Goal: Transaction & Acquisition: Purchase product/service

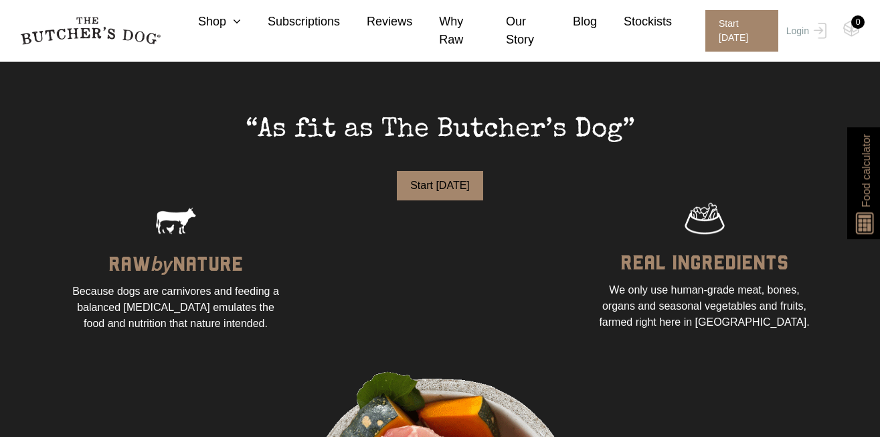
scroll to position [755, 0]
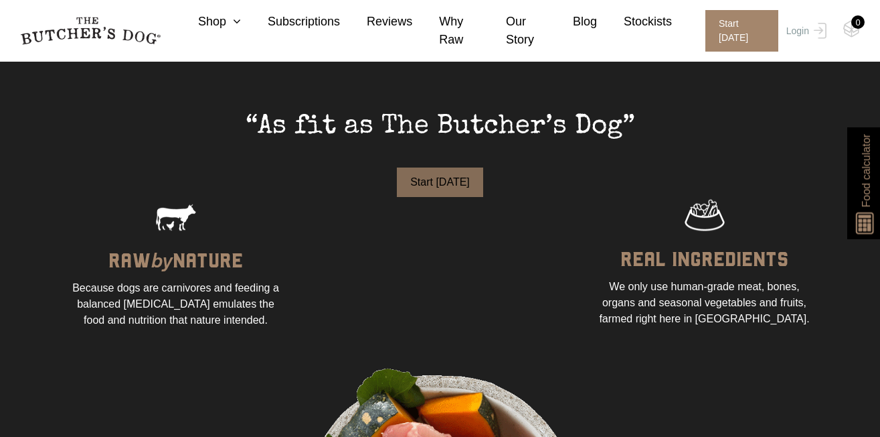
click at [414, 185] on button "Start Today" at bounding box center [440, 181] width 86 height 29
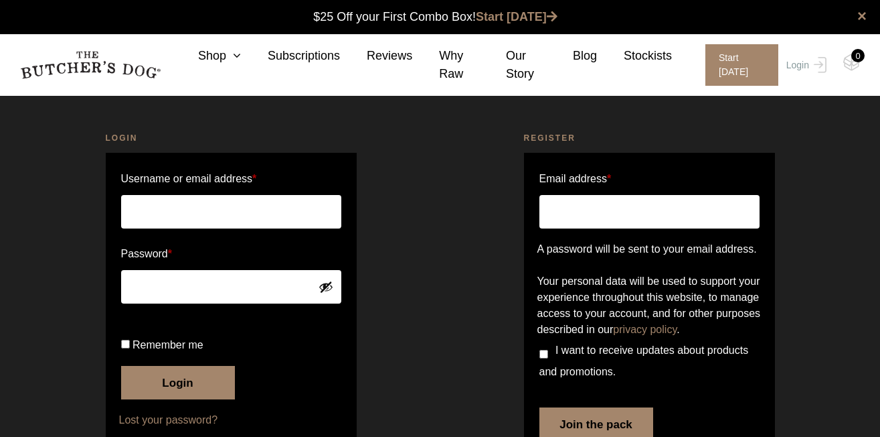
scroll to position [1, 0]
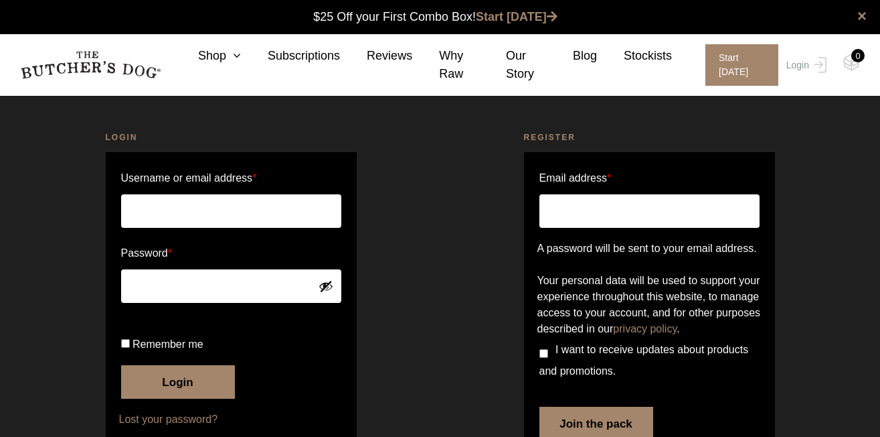
click at [610, 208] on input "Email address *" at bounding box center [650, 210] width 220 height 33
type input "[EMAIL_ADDRESS][DOMAIN_NAME]"
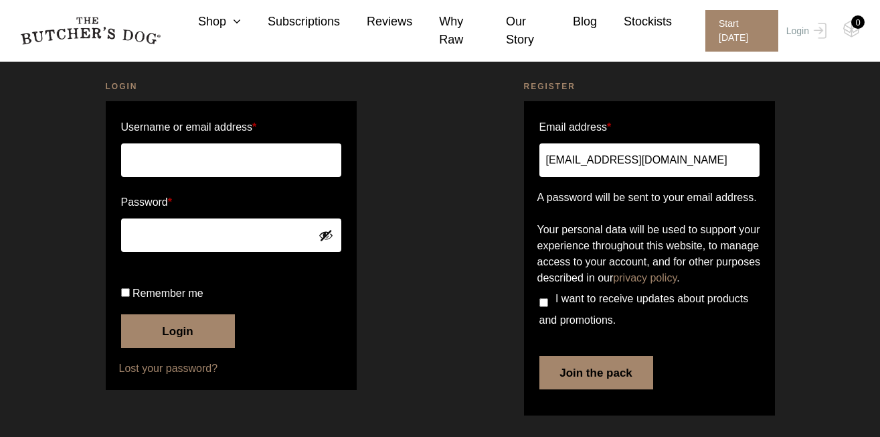
scroll to position [68, 0]
click at [575, 389] on button "Join the pack" at bounding box center [597, 372] width 114 height 33
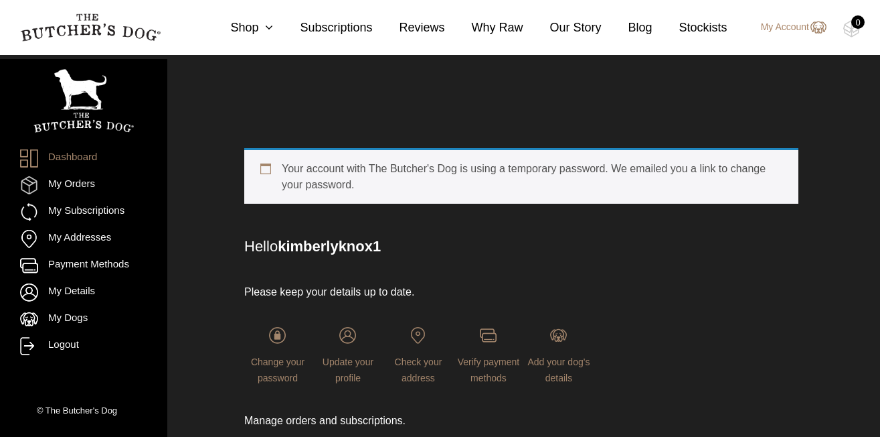
scroll to position [33, 0]
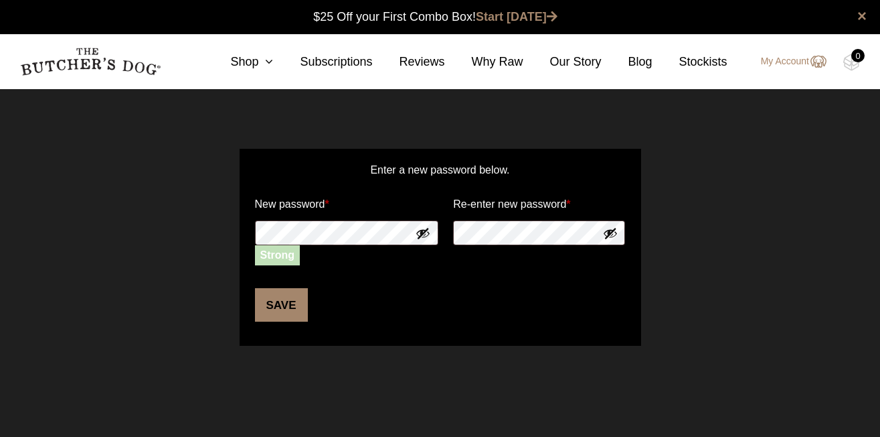
click at [422, 231] on button "Show password" at bounding box center [423, 233] width 15 height 15
click at [283, 307] on button "Save" at bounding box center [281, 304] width 53 height 33
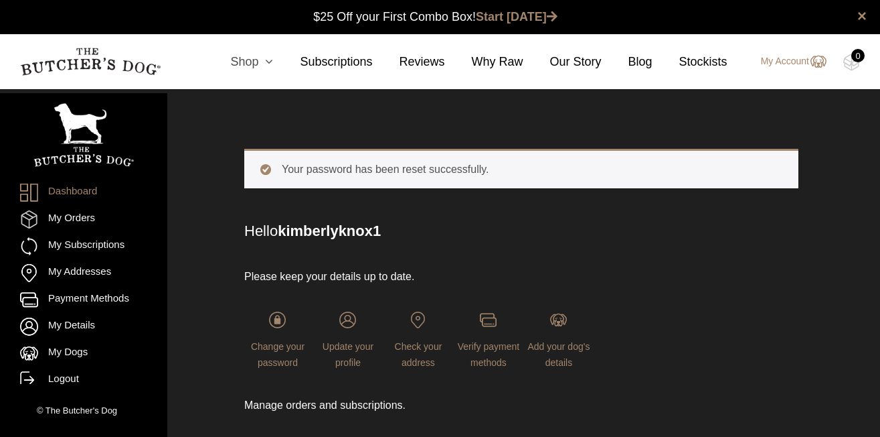
click at [251, 59] on link "Shop" at bounding box center [239, 62] width 70 height 18
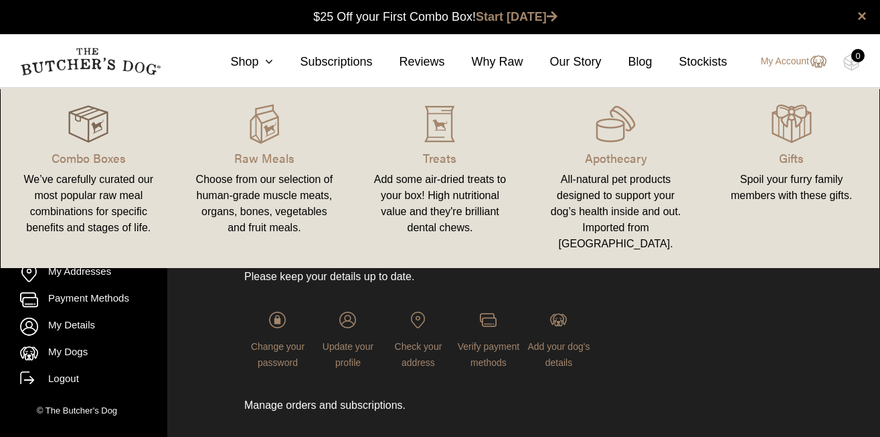
click at [88, 137] on img at bounding box center [88, 124] width 40 height 40
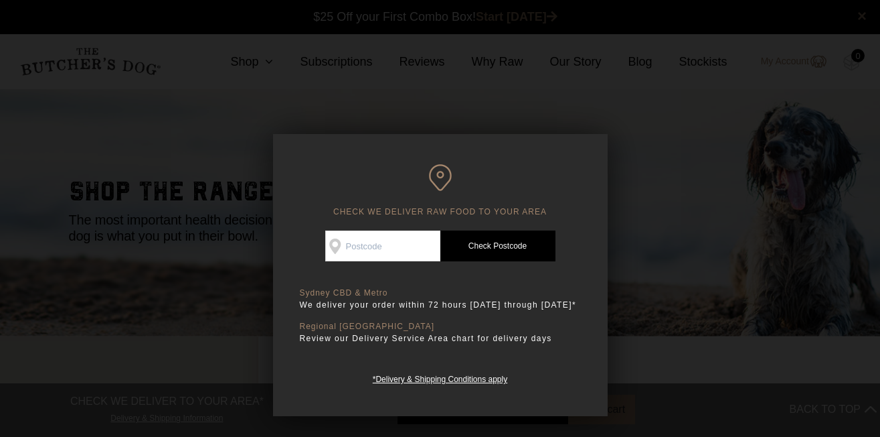
scroll to position [1, 0]
click at [393, 250] on input "Check Availability At" at bounding box center [382, 245] width 115 height 31
type input "2088"
click at [489, 241] on link "Check Postcode" at bounding box center [498, 245] width 115 height 31
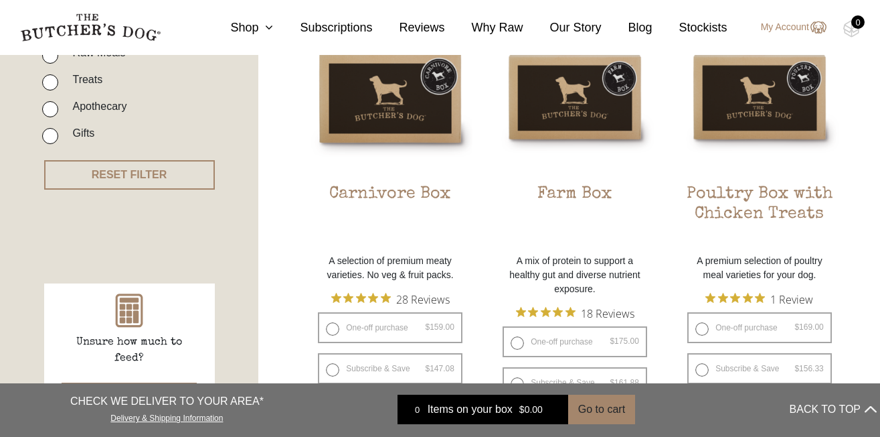
scroll to position [396, 0]
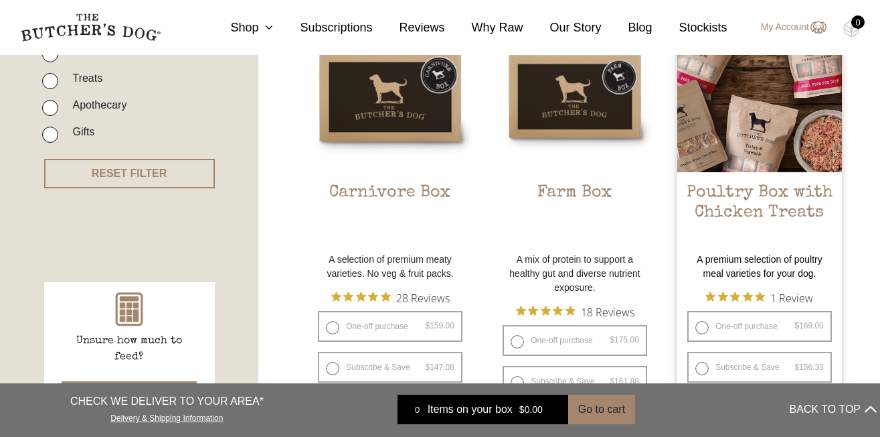
click at [803, 191] on h2 "Poultry Box with Chicken Treats" at bounding box center [760, 214] width 165 height 63
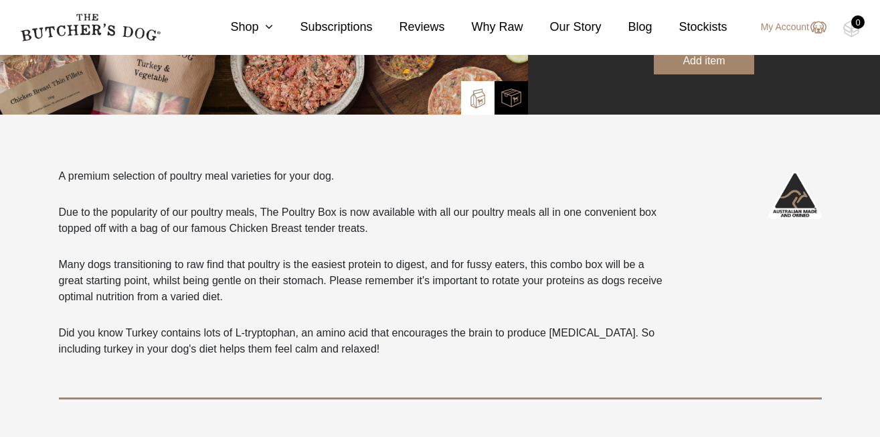
scroll to position [297, 0]
